Goal: Information Seeking & Learning: Learn about a topic

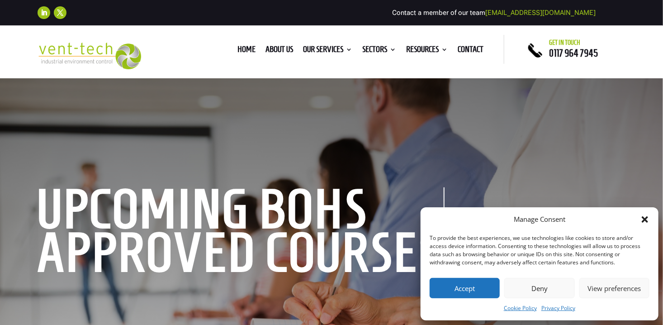
click at [467, 284] on button "Accept" at bounding box center [465, 288] width 70 height 20
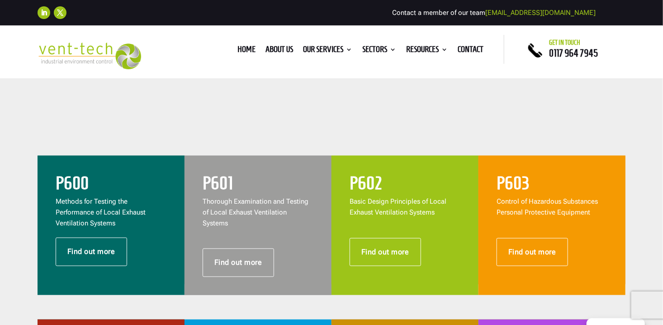
scroll to position [317, 0]
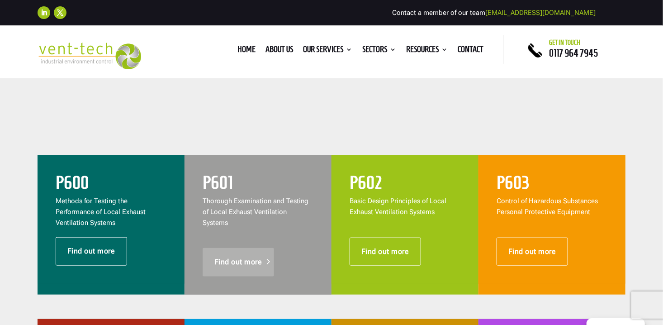
click at [253, 253] on link "Find out more" at bounding box center [239, 262] width 72 height 28
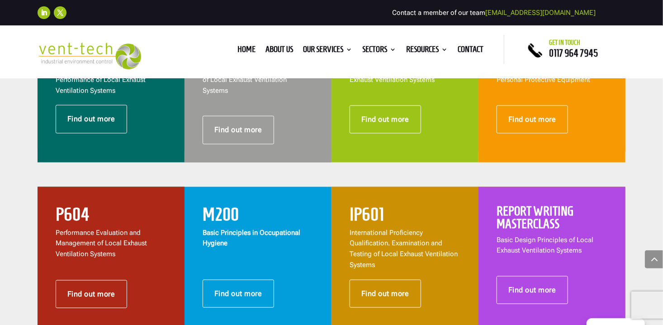
scroll to position [543, 0]
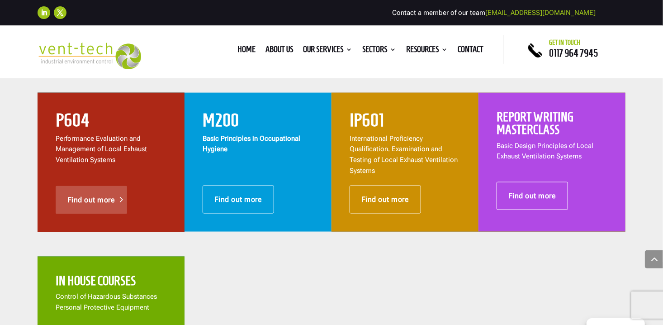
click at [110, 190] on link "Find out more" at bounding box center [92, 200] width 72 height 28
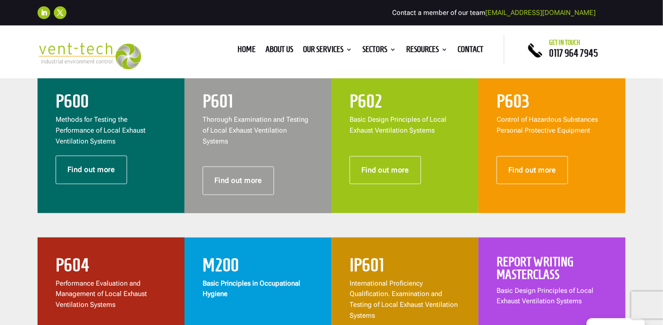
scroll to position [317, 0]
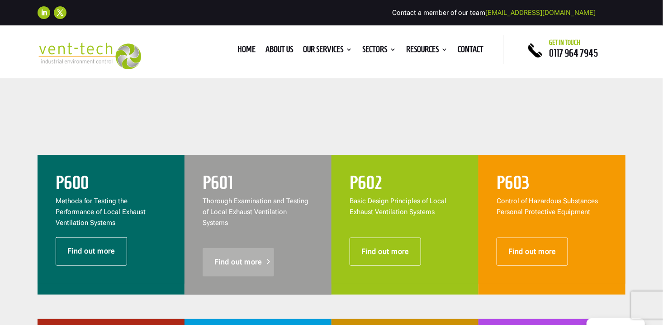
click at [241, 253] on link "Find out more" at bounding box center [239, 262] width 72 height 28
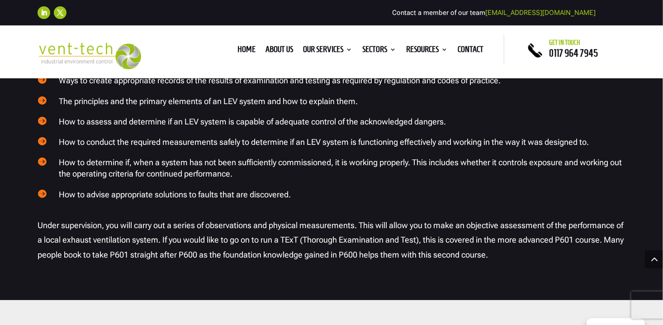
scroll to position [1493, 0]
